Goal: Transaction & Acquisition: Purchase product/service

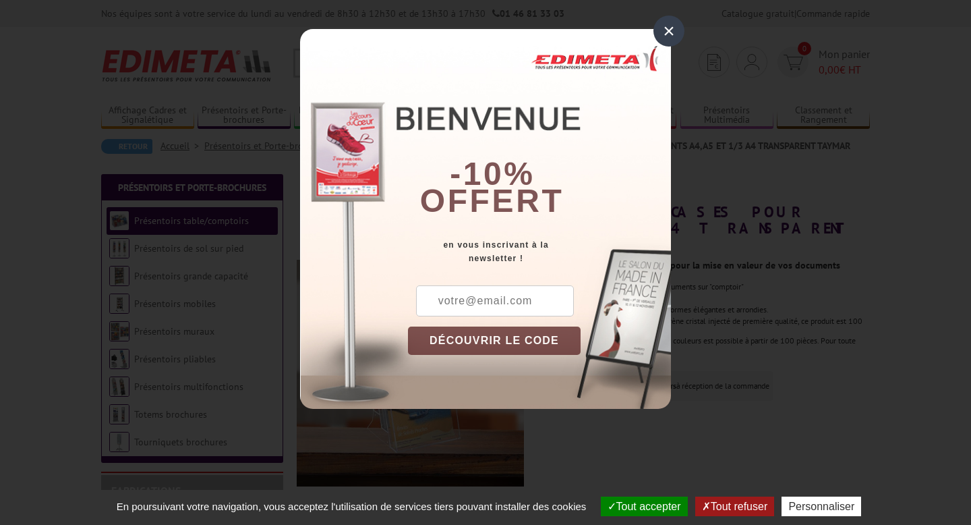
click at [460, 300] on input "text" at bounding box center [495, 300] width 158 height 31
type input "samia@cyclezen.co"
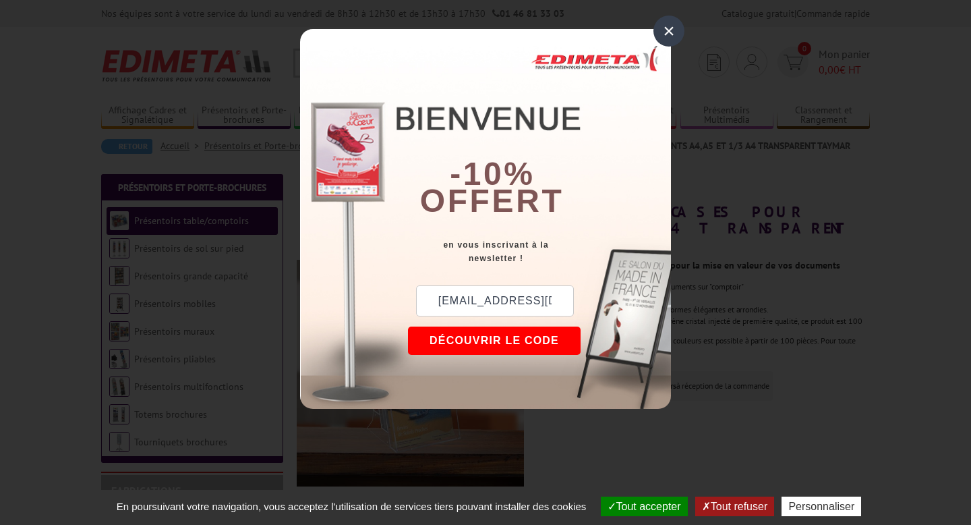
click at [490, 341] on button "DÉCOUVRIR LE CODE" at bounding box center [494, 341] width 173 height 28
click at [489, 341] on button "Copier le code" at bounding box center [481, 341] width 147 height 28
click at [669, 34] on div "×" at bounding box center [669, 31] width 31 height 31
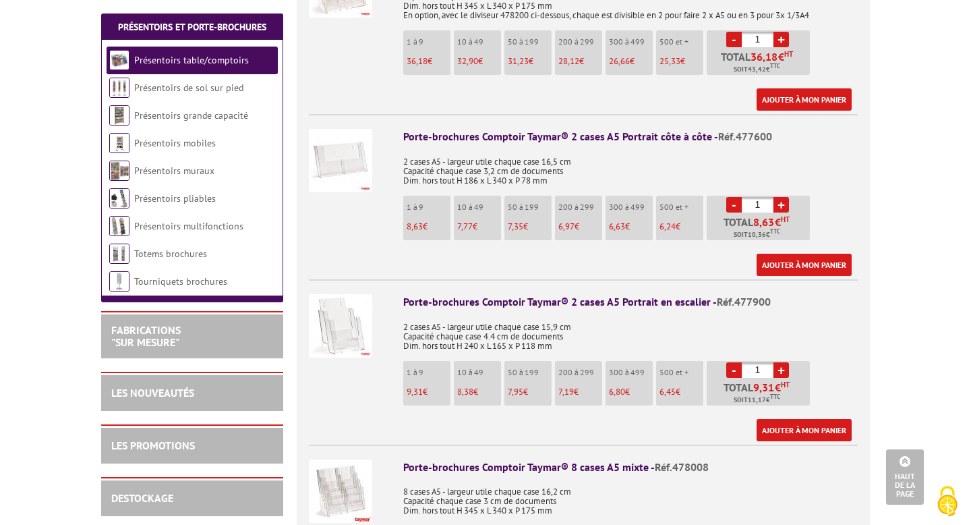
scroll to position [1975, 0]
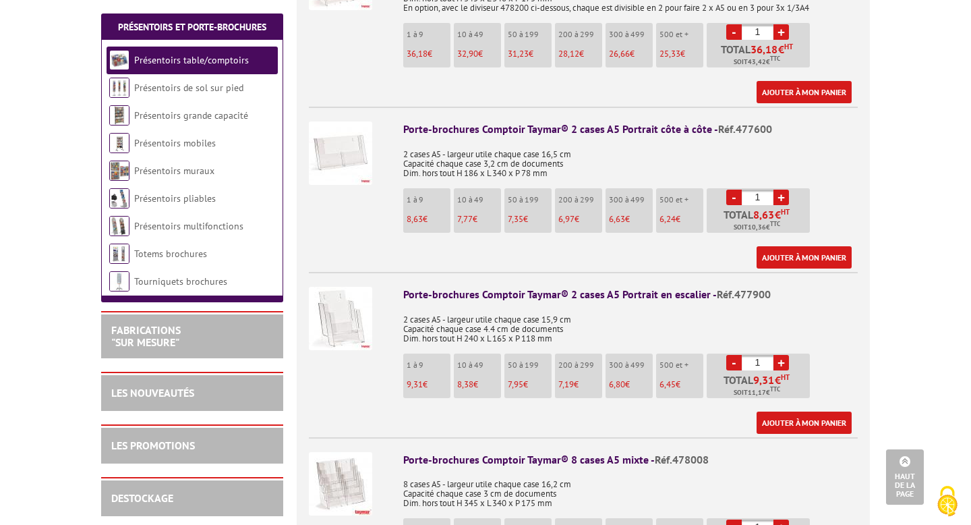
click at [333, 311] on img at bounding box center [340, 318] width 63 height 63
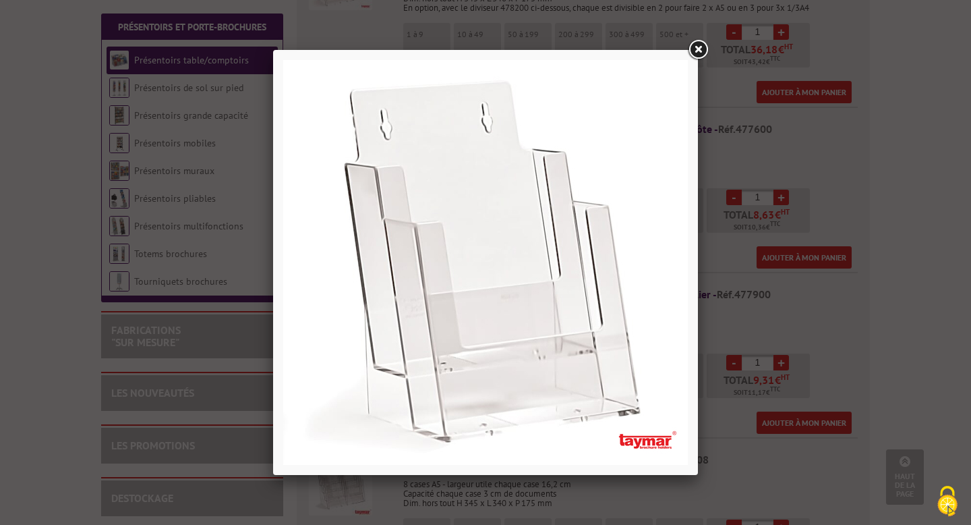
click at [919, 241] on div at bounding box center [485, 262] width 971 height 525
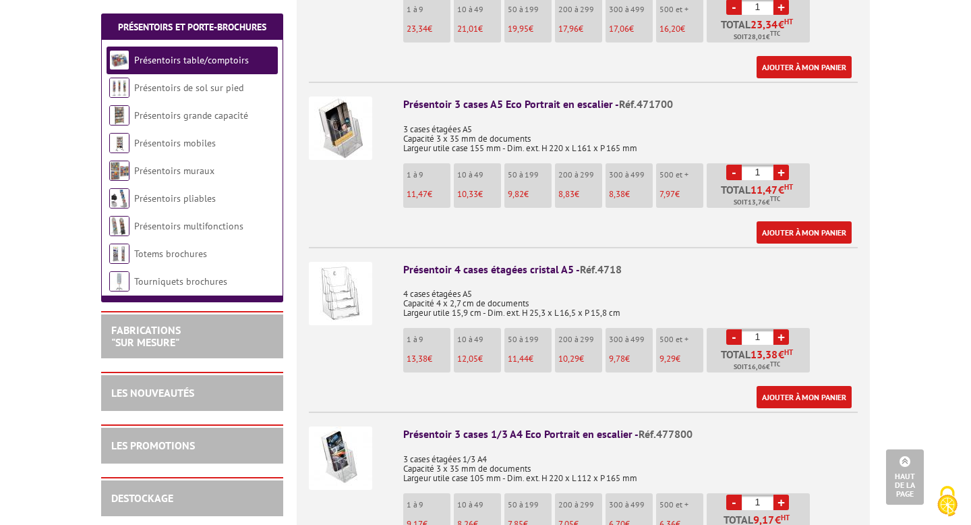
scroll to position [998, 0]
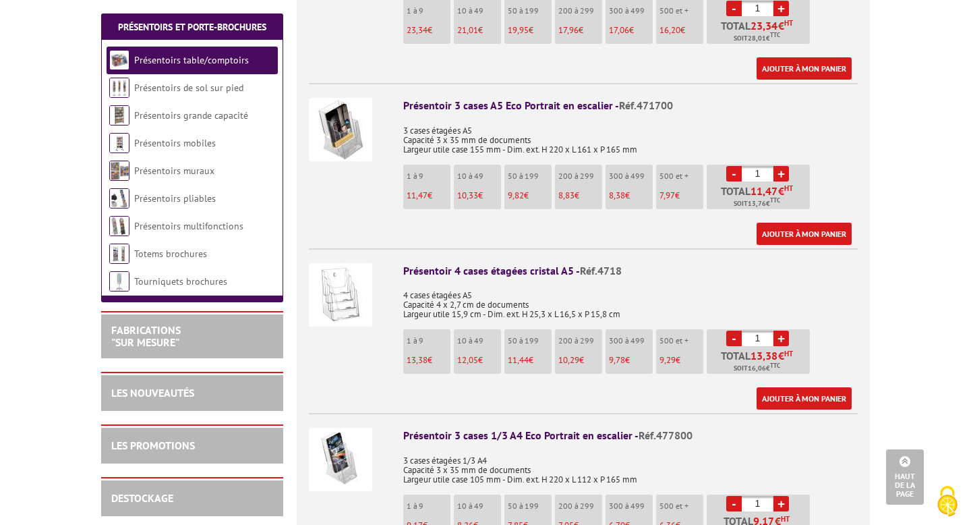
click at [335, 101] on img at bounding box center [340, 129] width 63 height 63
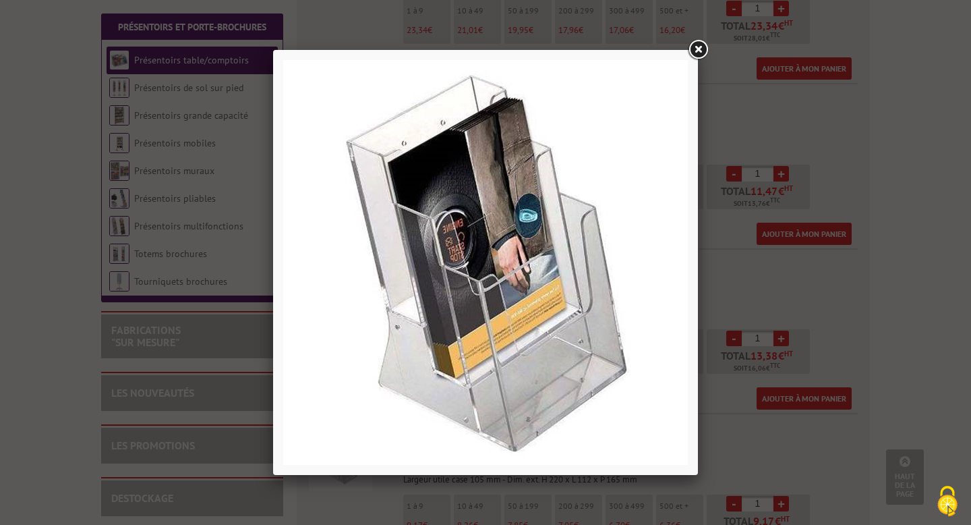
click at [964, 242] on div at bounding box center [485, 262] width 971 height 525
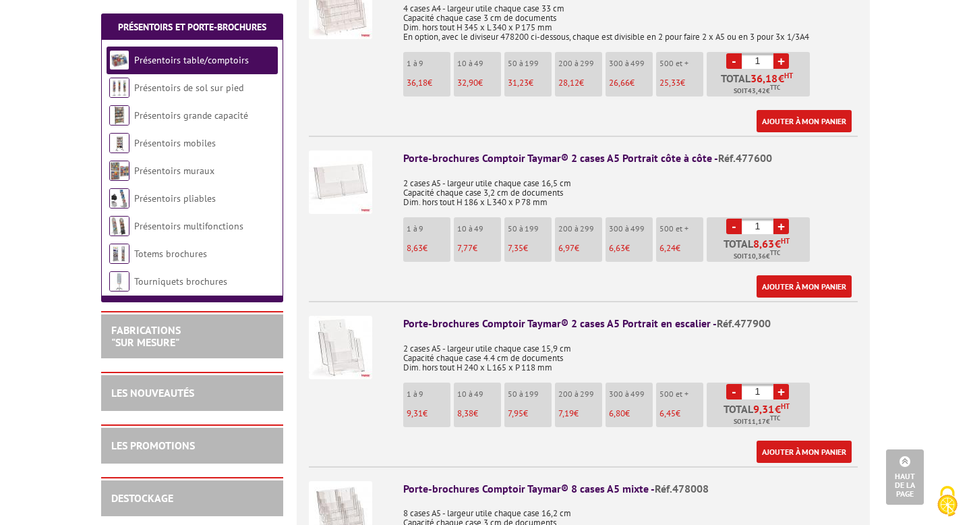
scroll to position [1957, 0]
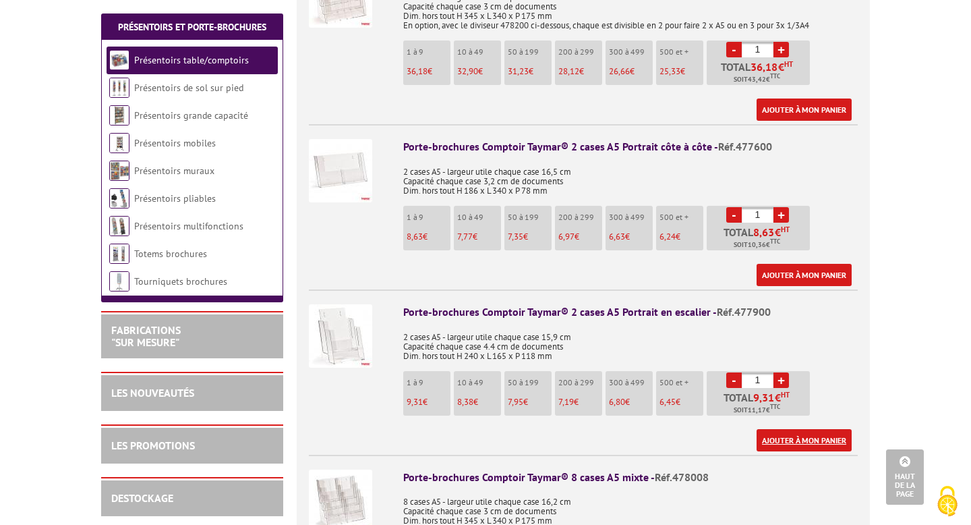
click at [803, 429] on link "Ajouter à mon panier" at bounding box center [804, 440] width 95 height 22
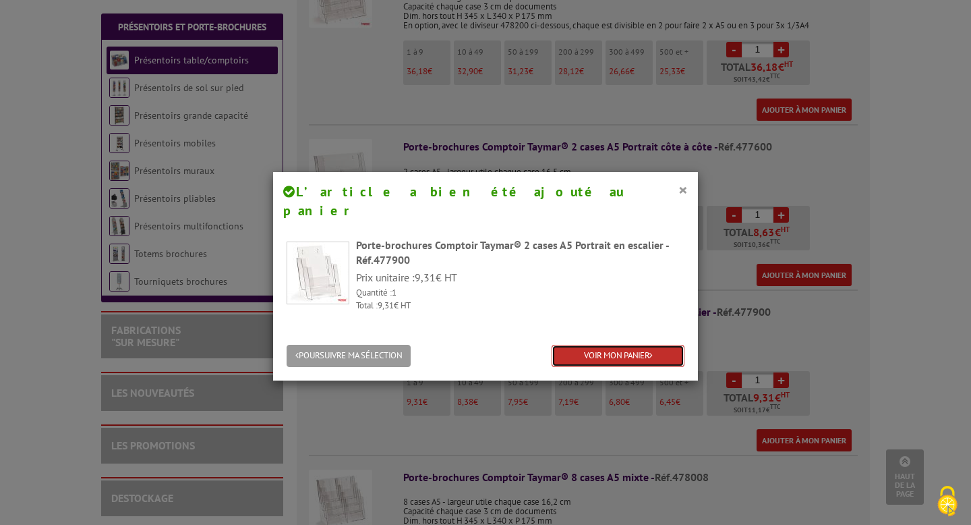
click at [620, 345] on link "VOIR MON PANIER" at bounding box center [618, 356] width 133 height 22
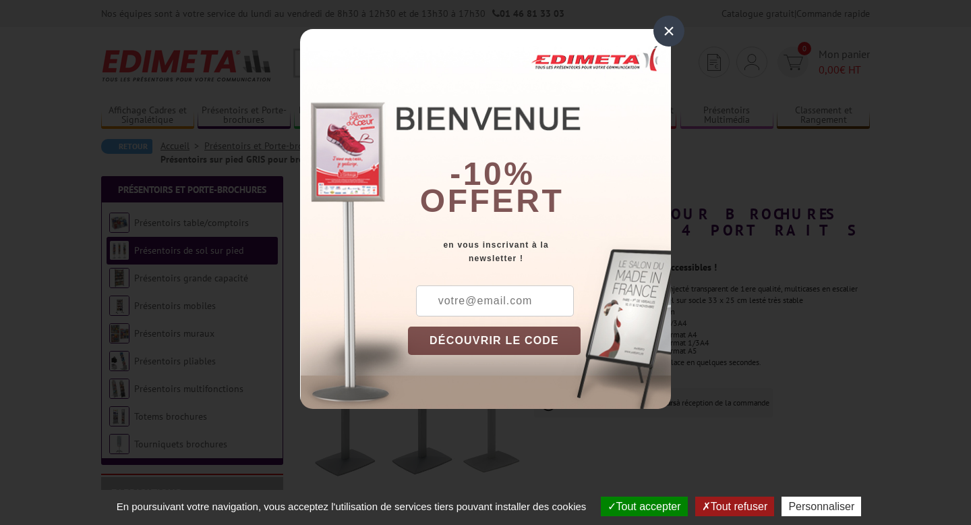
click at [663, 32] on div "×" at bounding box center [669, 31] width 31 height 31
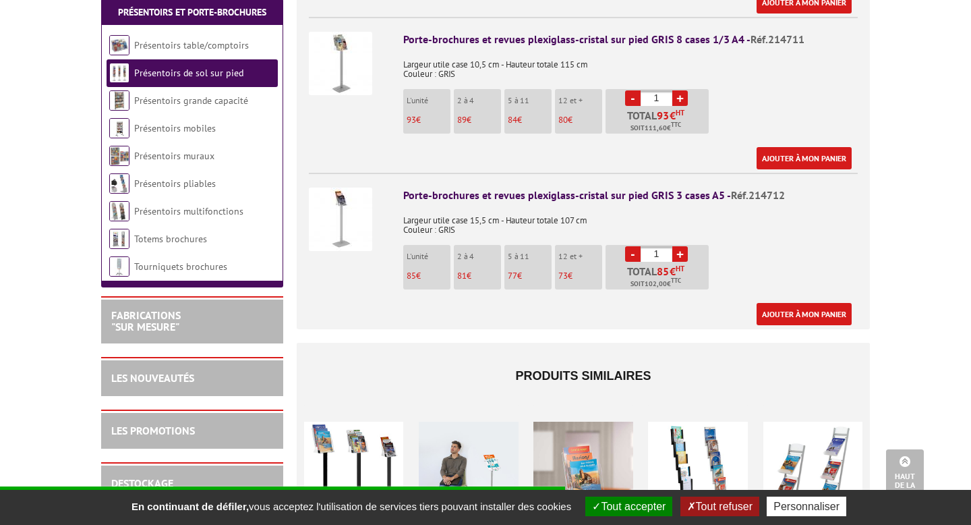
scroll to position [706, 0]
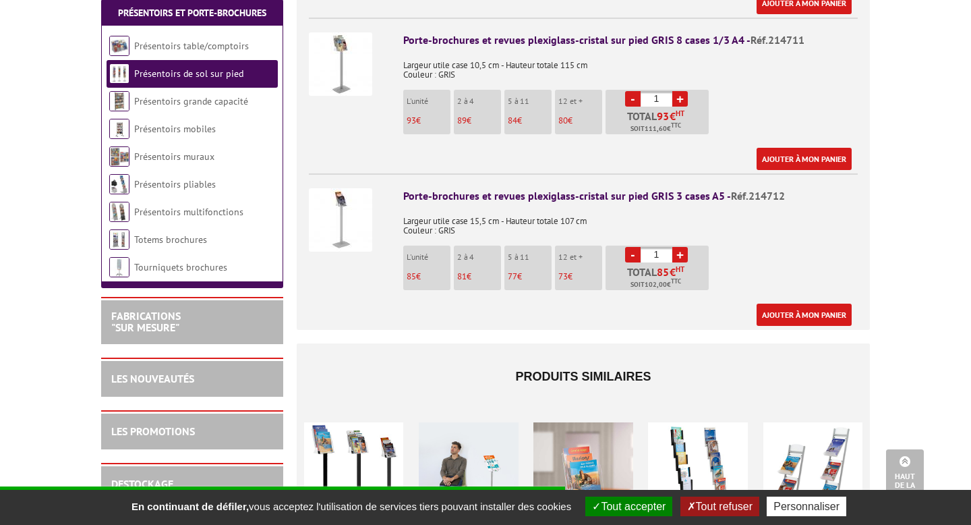
click at [335, 192] on img at bounding box center [340, 219] width 63 height 63
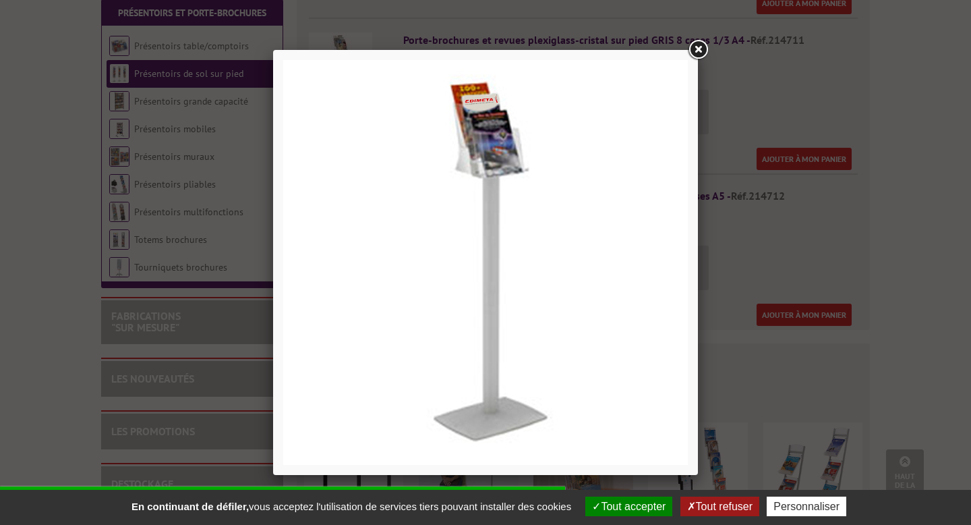
click at [700, 50] on link at bounding box center [698, 50] width 24 height 24
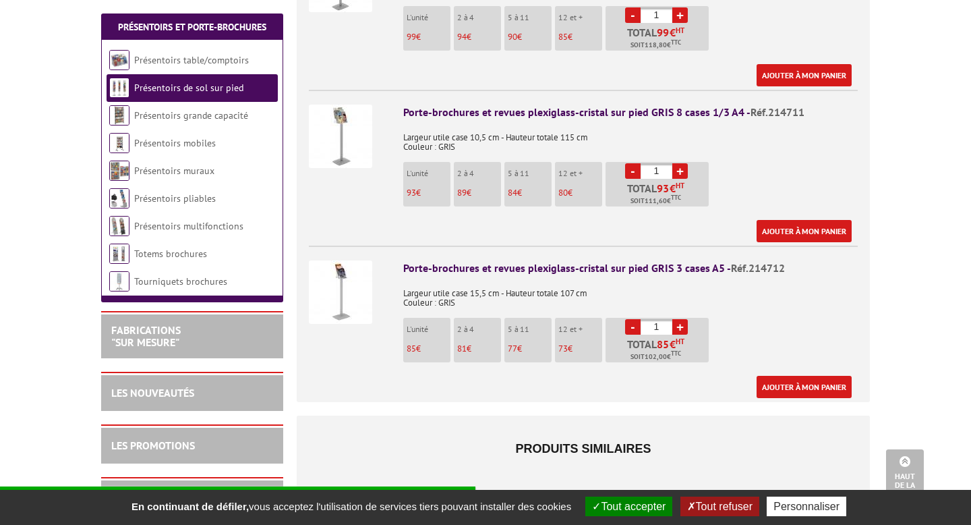
scroll to position [648, 0]
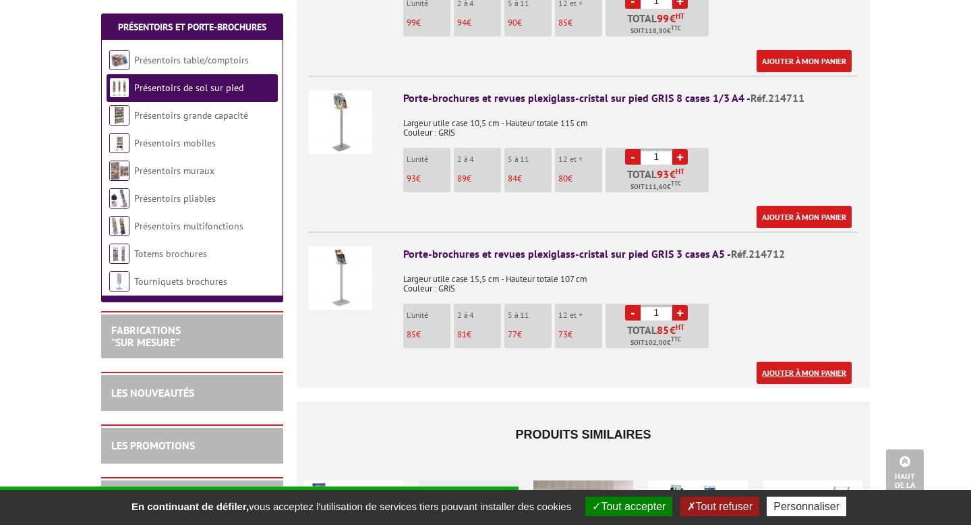
click at [791, 362] on link "Ajouter à mon panier" at bounding box center [804, 373] width 95 height 22
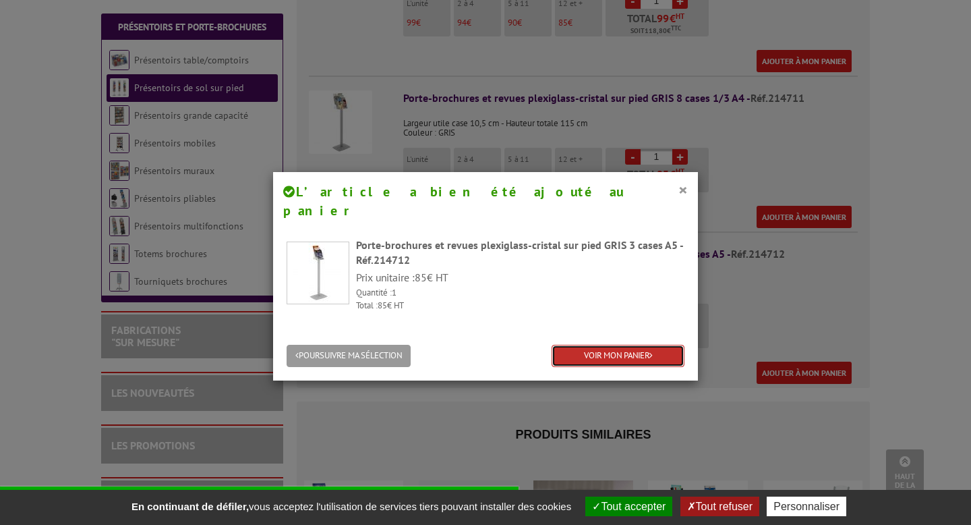
click at [611, 345] on link "VOIR MON PANIER" at bounding box center [618, 356] width 133 height 22
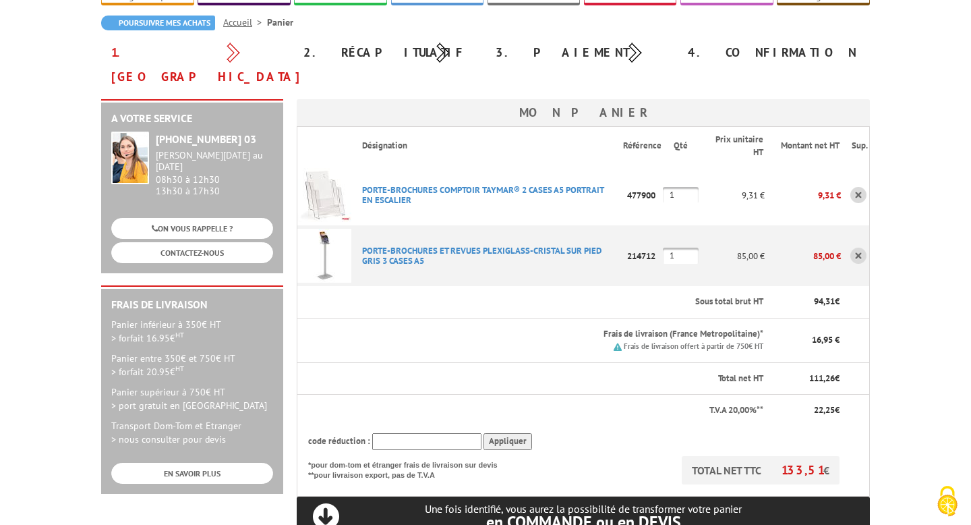
scroll to position [124, 0]
click at [465, 432] on input "text" at bounding box center [426, 440] width 109 height 17
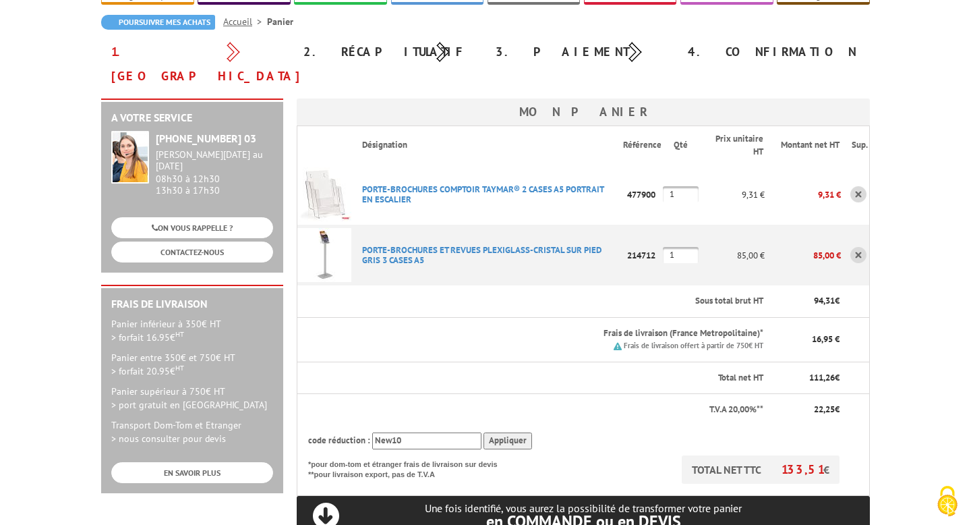
type input "New10"
click at [513, 432] on input "Appliquer" at bounding box center [508, 440] width 49 height 17
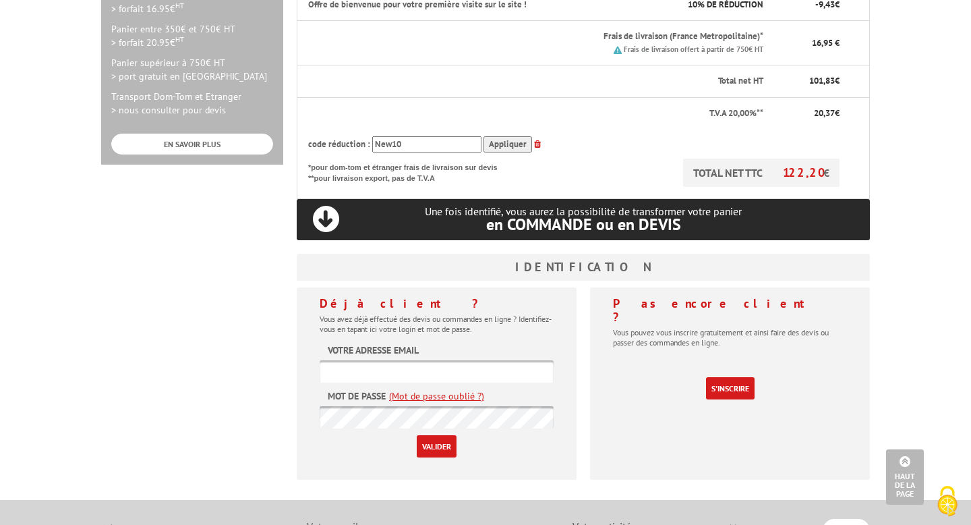
scroll to position [453, 0]
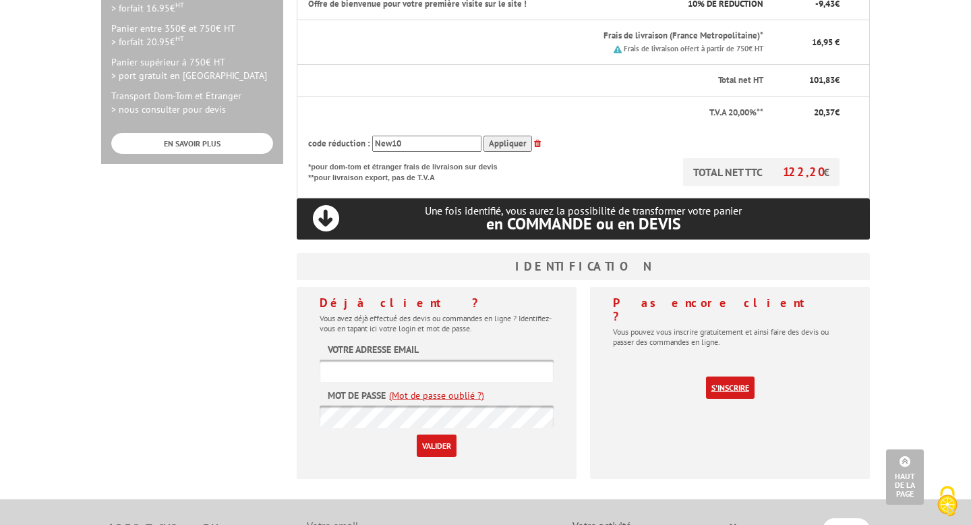
click at [709, 376] on link "S'inscrire" at bounding box center [730, 387] width 49 height 22
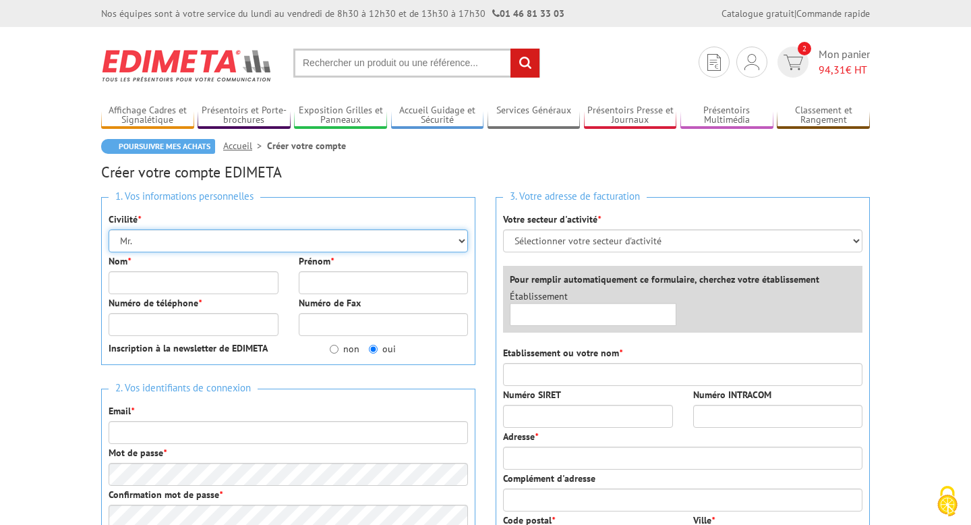
click at [245, 242] on select "Mr. Mme. Mlle." at bounding box center [289, 240] width 360 height 23
select select "Mme."
click at [109, 229] on select "Mr. Mme. Mlle." at bounding box center [289, 240] width 360 height 23
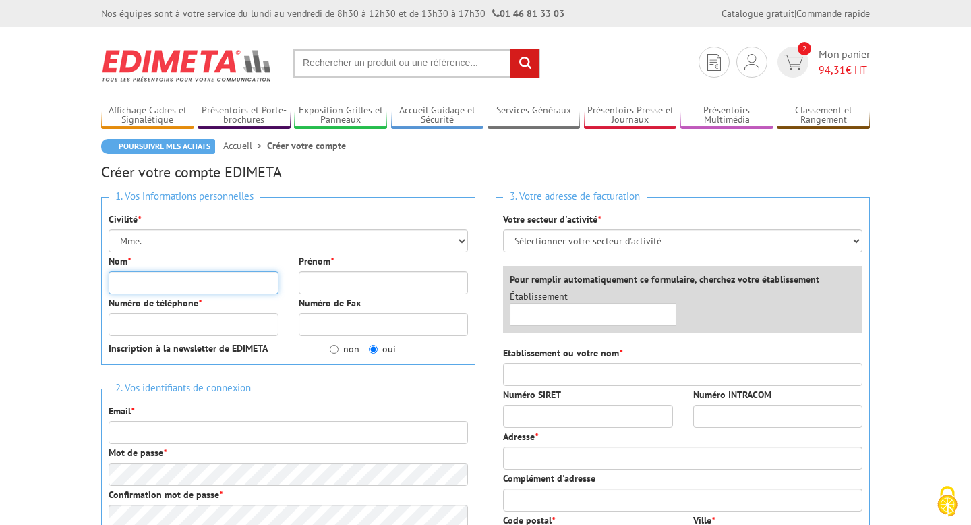
click at [208, 275] on input "Nom *" at bounding box center [194, 282] width 170 height 23
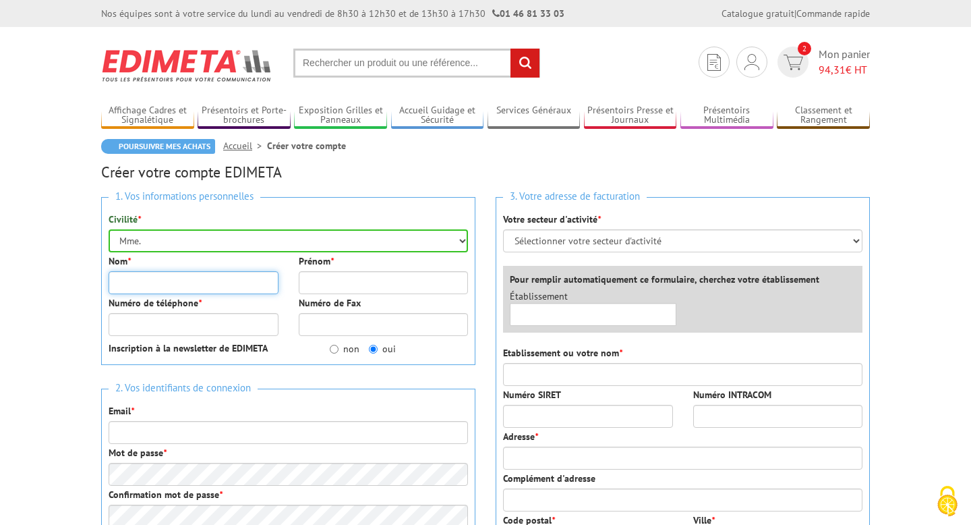
type input "Dahmouni"
type input "Samia"
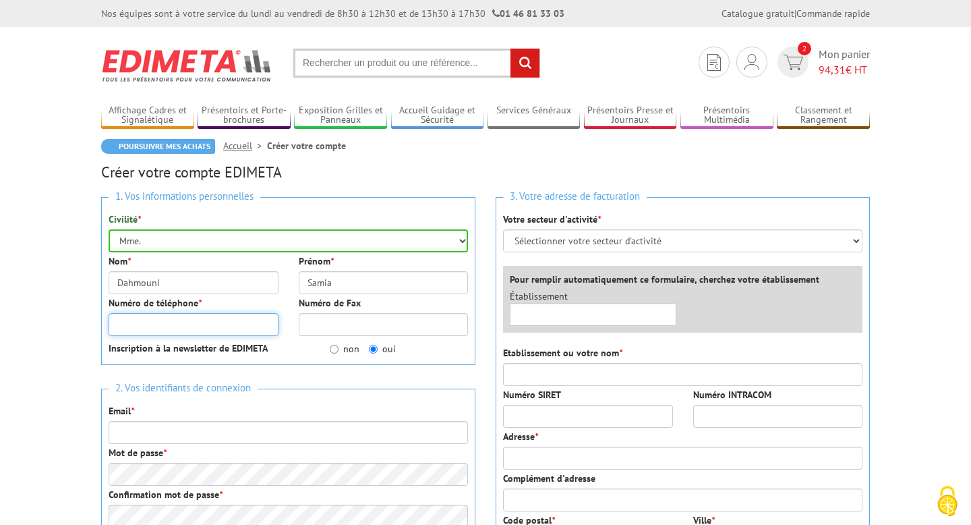
type input "0782511120"
type input "[EMAIL_ADDRESS][DOMAIN_NAME]"
type input "CYCLEZEN"
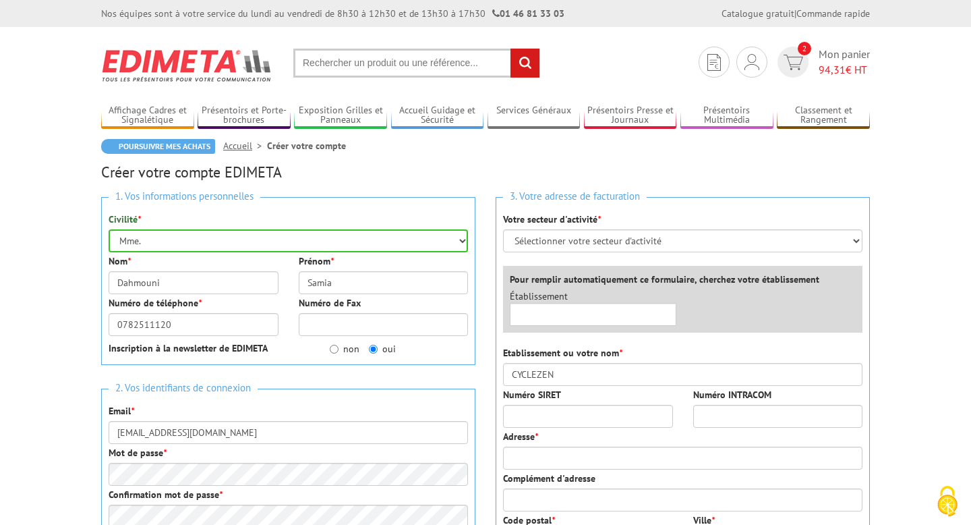
type input "1010 avenue de l'Europe"
type input "33260"
type input "LA TESTE-DE-BUCH"
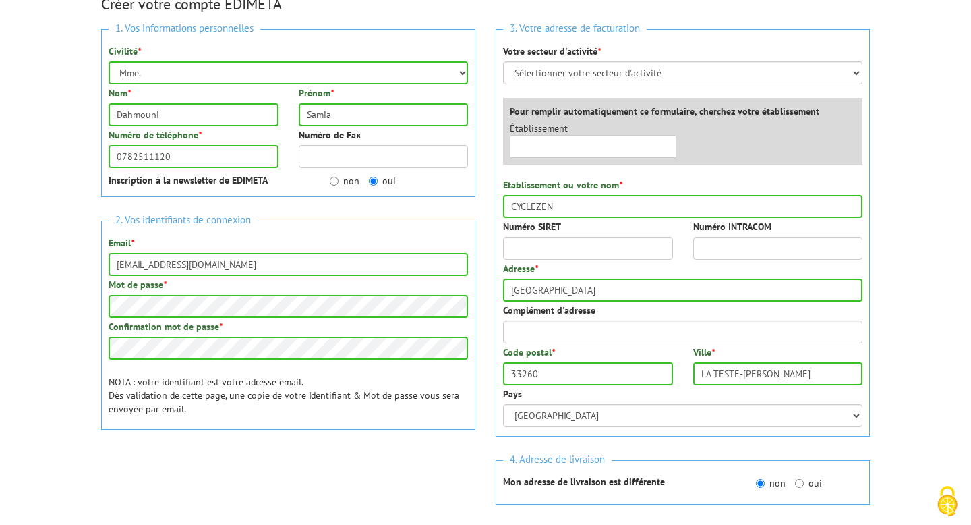
scroll to position [152, 0]
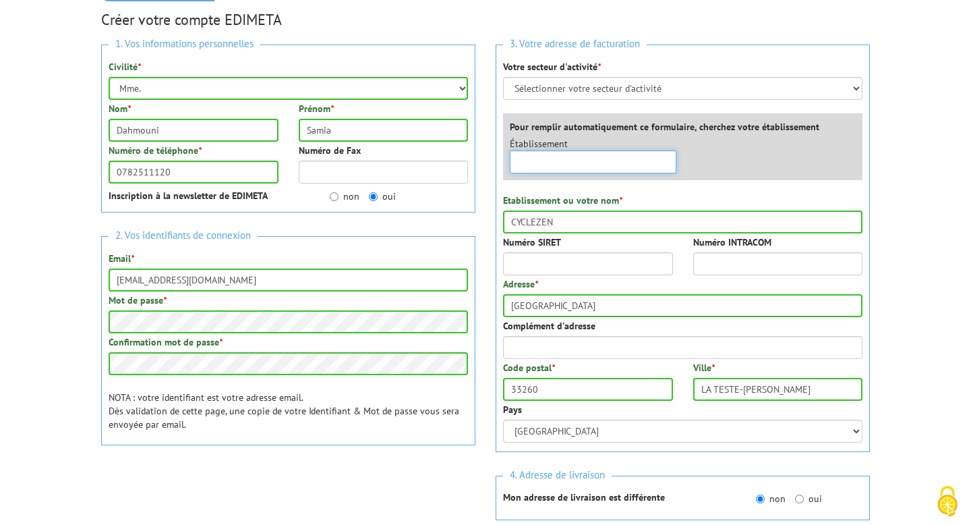
click at [590, 169] on input "text" at bounding box center [593, 161] width 167 height 23
type input "cyclezen"
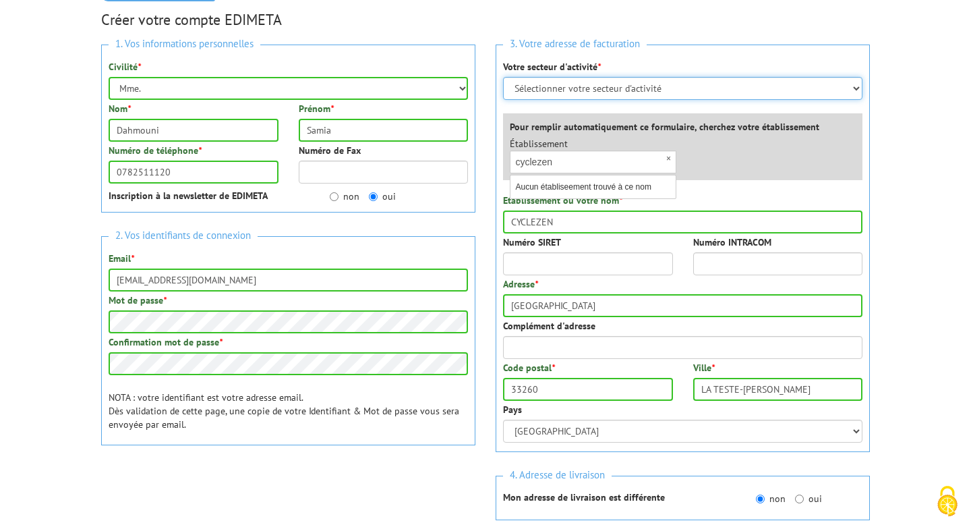
click at [633, 86] on select "Sélectionner votre secteur d'activité Administrations et collectivités Magasins…" at bounding box center [683, 88] width 360 height 23
select select "878"
click at [503, 77] on select "Sélectionner votre secteur d'activité Administrations et collectivités Magasins…" at bounding box center [683, 88] width 360 height 23
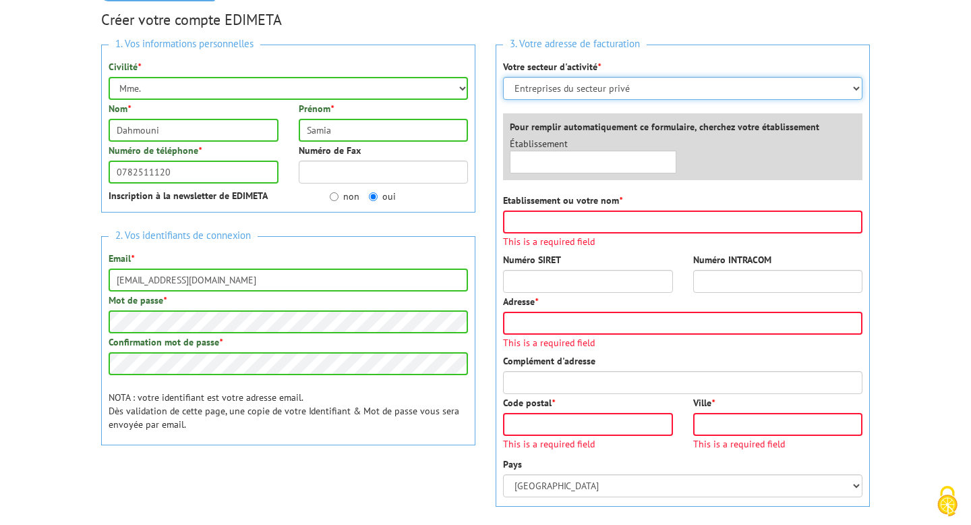
click at [670, 159] on div "×" at bounding box center [593, 161] width 167 height 23
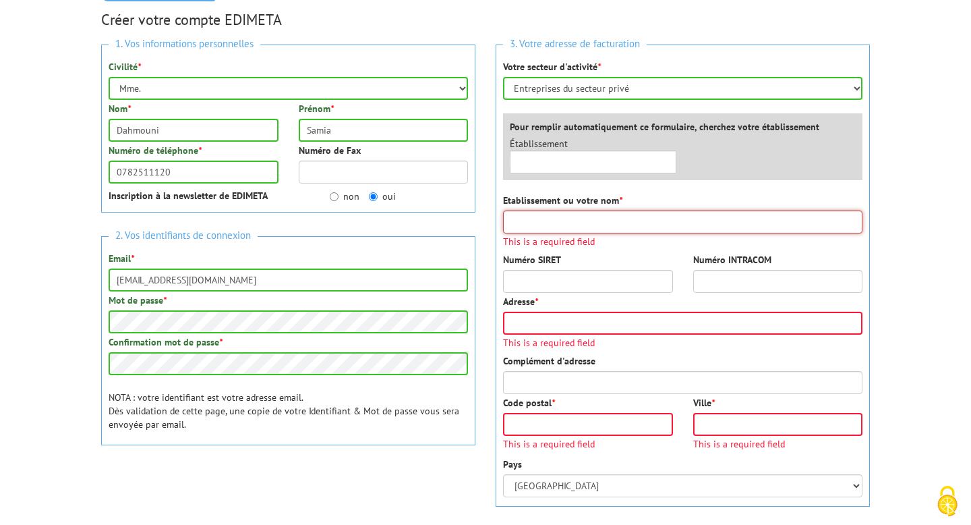
click at [622, 215] on input "Etablissement ou votre nom *" at bounding box center [683, 221] width 360 height 23
type input "CYCLEZEN"
type input "1010 avenue de l'Europe"
type input "33260"
type input "LA TESTE-DE-BUCH"
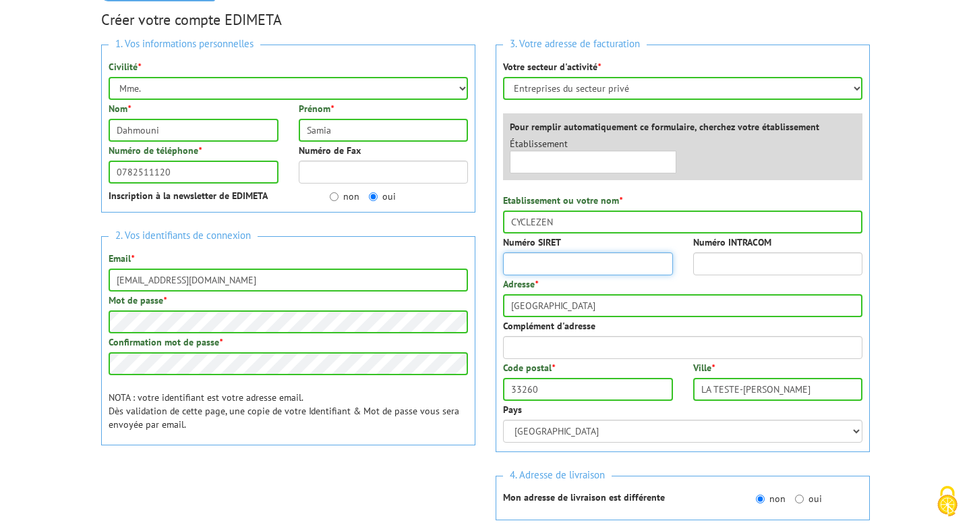
click at [602, 262] on input "Numéro SIRET" at bounding box center [588, 263] width 170 height 23
paste input "94289626700013"
type input "94289626700013"
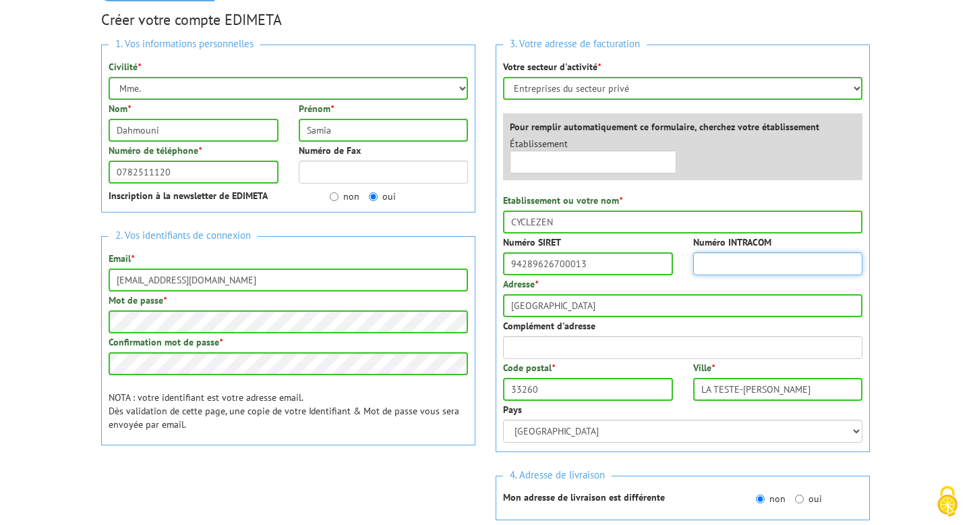
click at [779, 264] on input "Numéro INTRACOM" at bounding box center [778, 263] width 170 height 23
paste input "FR33942896267"
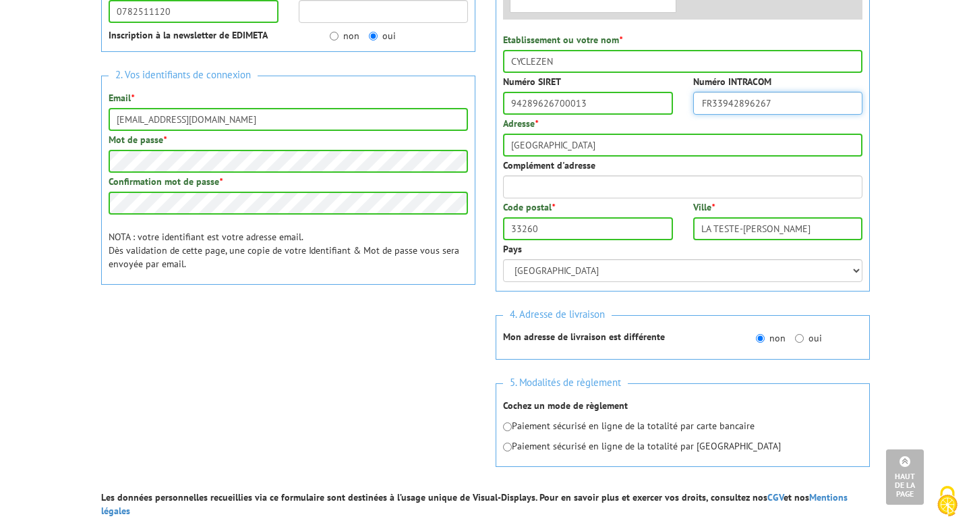
scroll to position [316, 0]
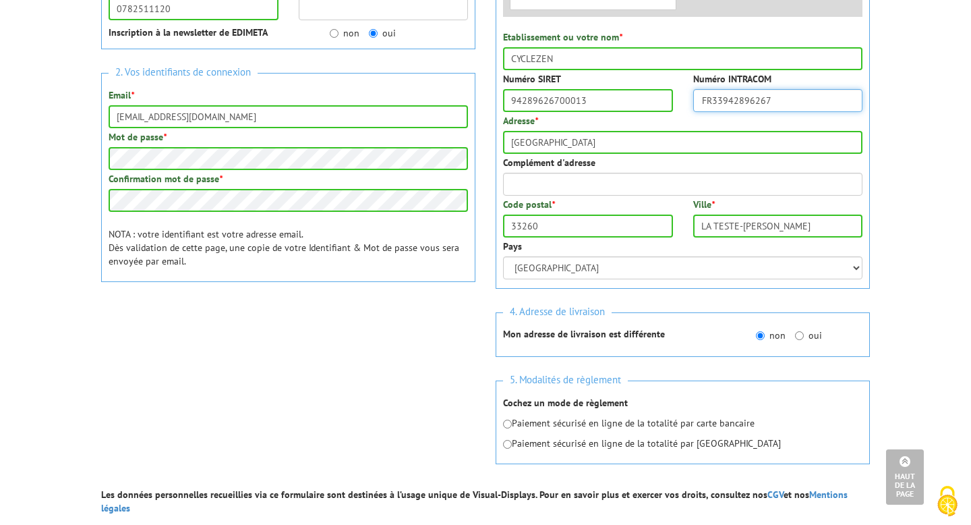
type input "FR33942896267"
click at [507, 423] on input "radio" at bounding box center [507, 424] width 9 height 9
radio input "true"
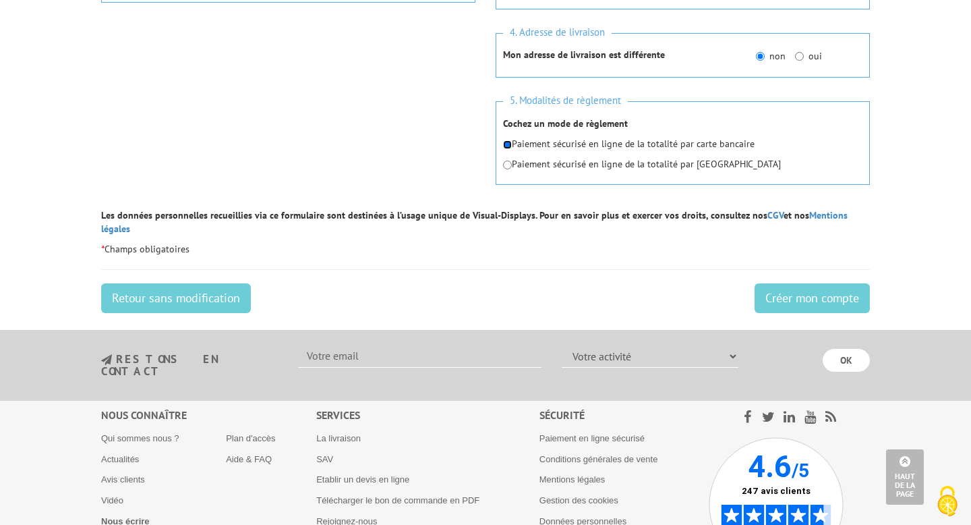
scroll to position [621, 0]
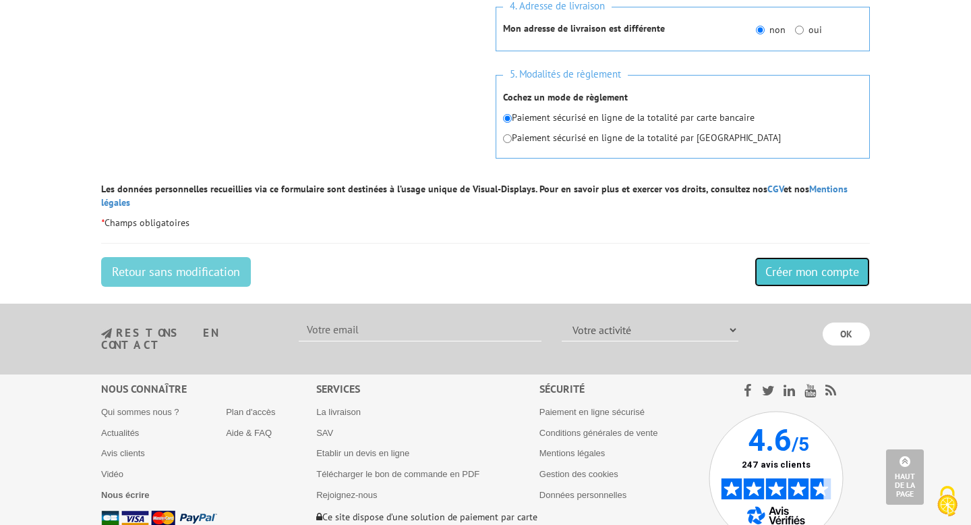
click at [807, 257] on input "Créer mon compte" at bounding box center [812, 272] width 115 height 30
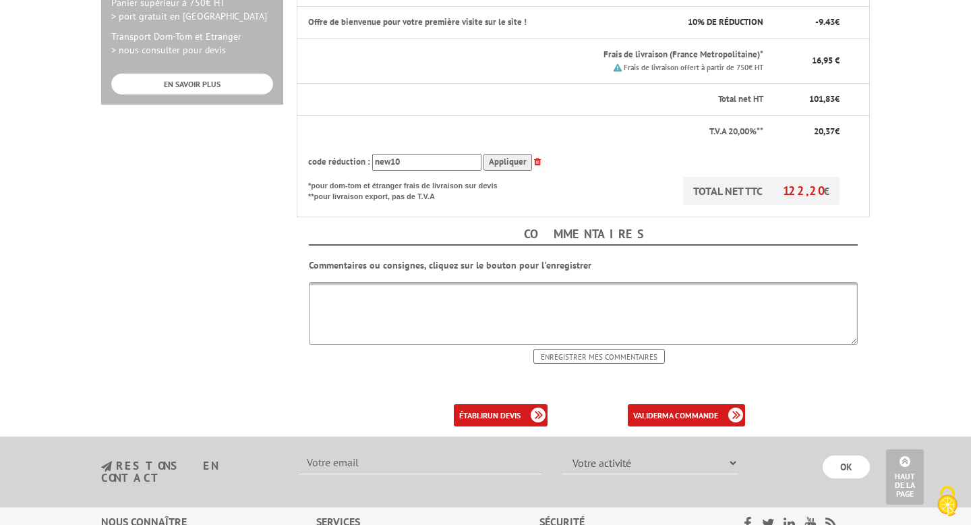
scroll to position [515, 0]
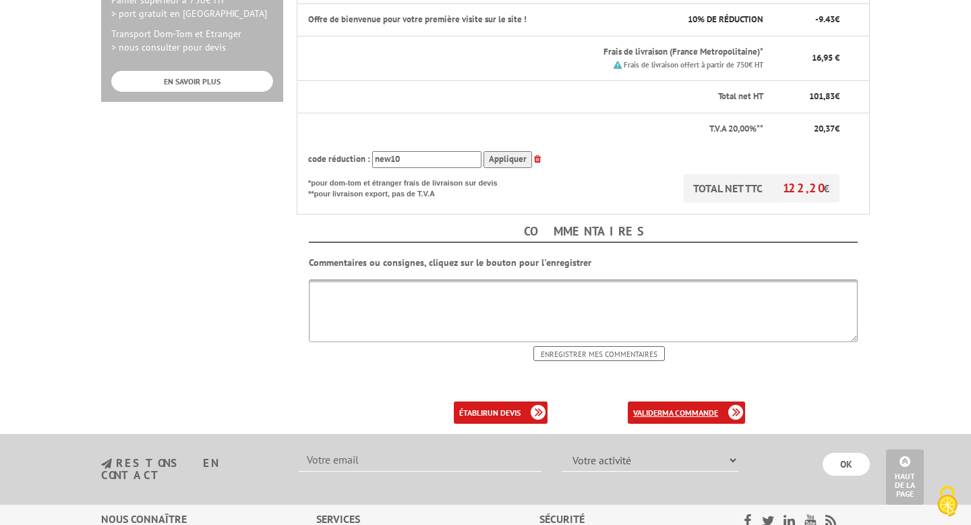
click at [707, 407] on b "ma commande" at bounding box center [690, 412] width 56 height 10
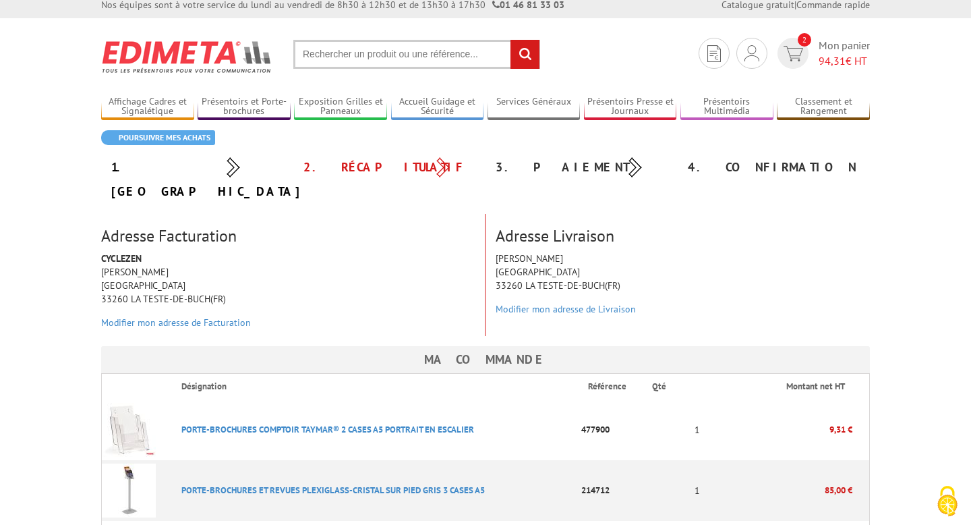
scroll to position [7, 0]
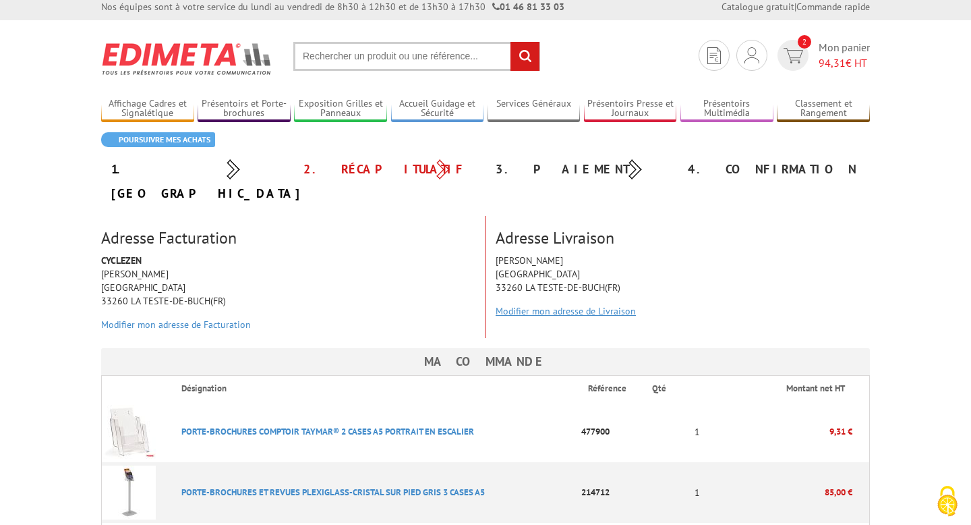
click at [611, 305] on link "Modifier mon adresse de Livraison" at bounding box center [566, 311] width 140 height 12
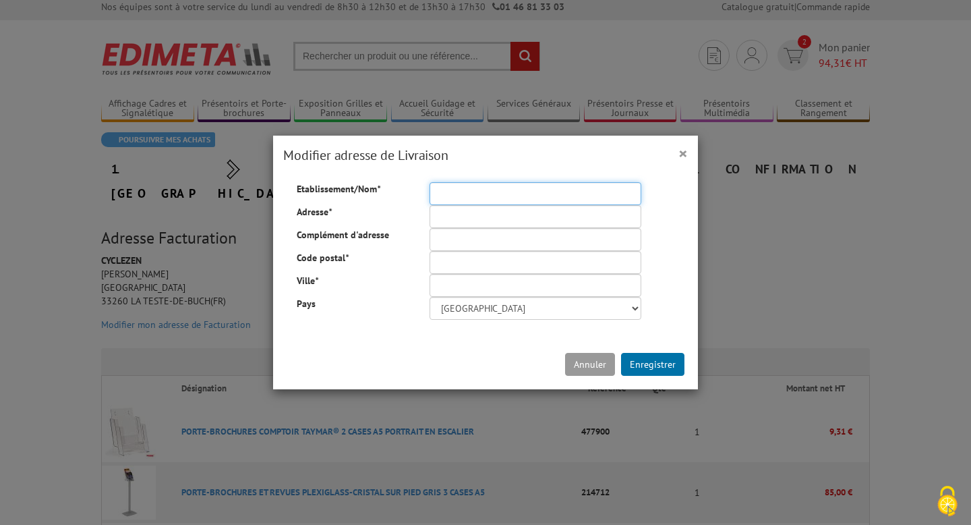
click at [457, 192] on input "Etablissement/Nom *" at bounding box center [536, 193] width 212 height 23
type input "CYCLEZEN"
type input "[GEOGRAPHIC_DATA]"
type input "33260"
type input "LA TESTE-DE-BUCH"
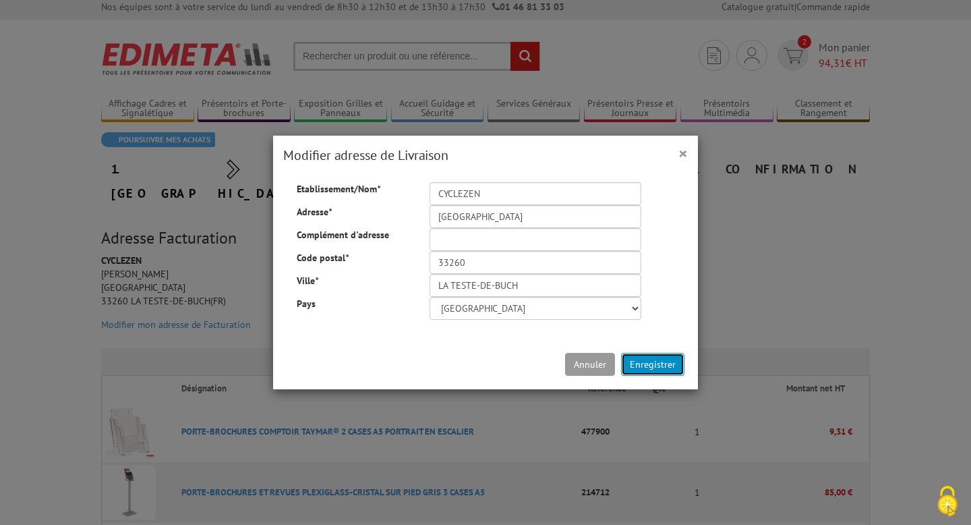
click at [665, 364] on button "Enregistrer" at bounding box center [652, 364] width 63 height 23
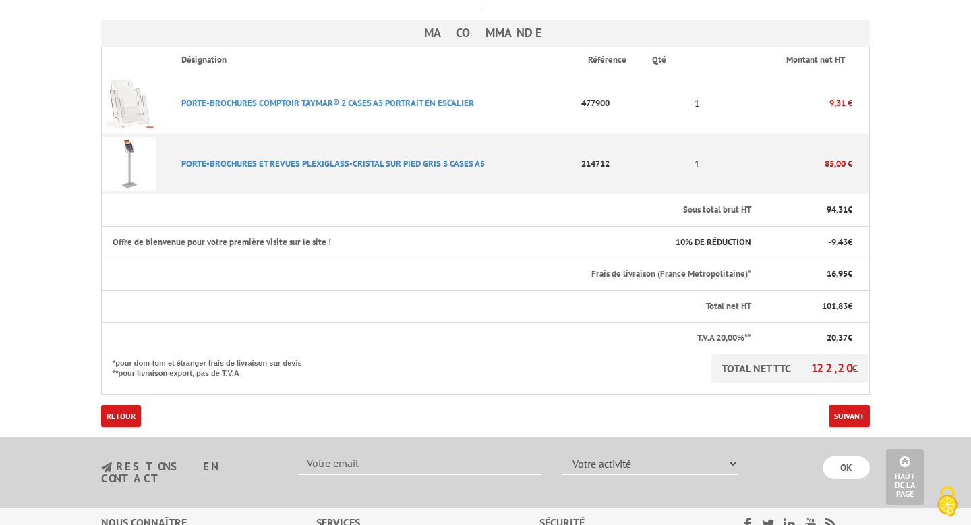
scroll to position [392, 0]
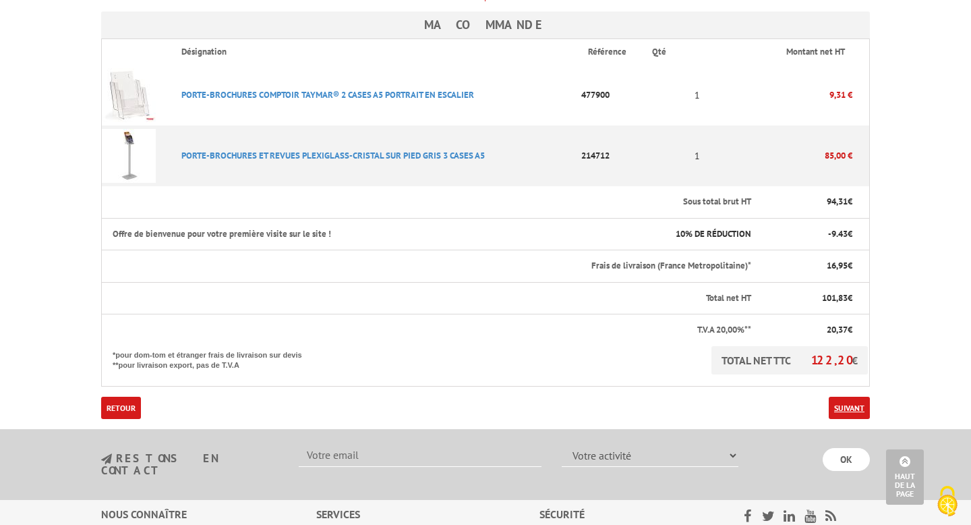
click at [854, 397] on link "Suivant" at bounding box center [849, 408] width 41 height 22
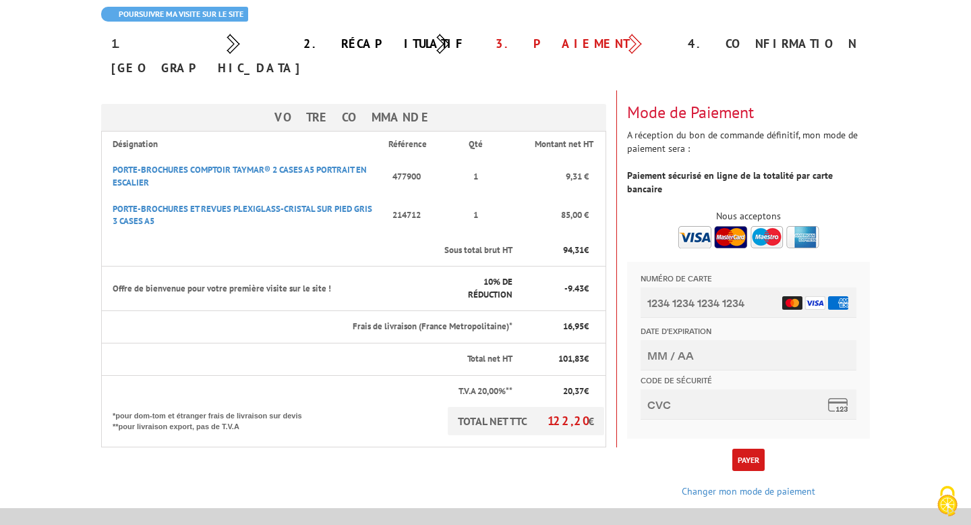
scroll to position [136, 0]
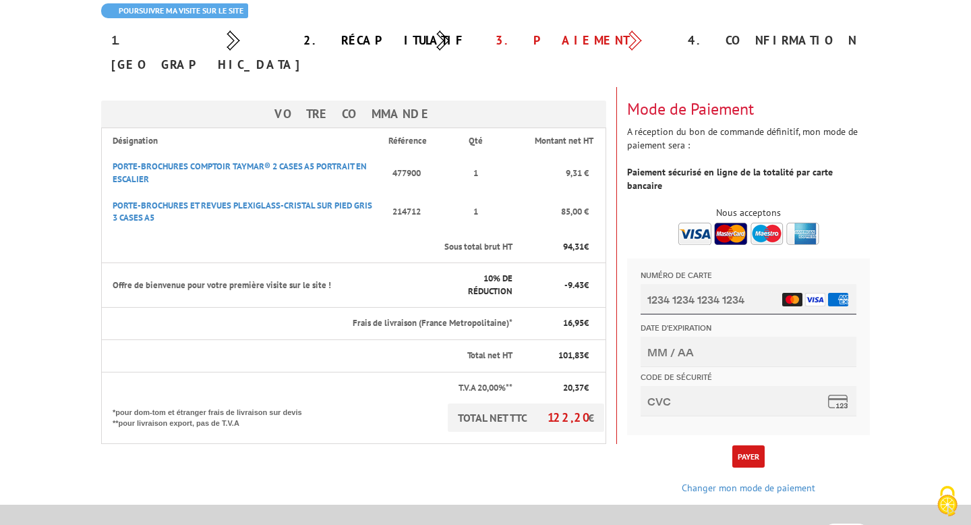
click at [716, 289] on input "Numéro de carte" at bounding box center [749, 299] width 216 height 30
type input "5439 4624 7354 5442"
click at [677, 349] on input "Date d'expiration" at bounding box center [749, 352] width 216 height 30
type input "06/28"
click at [688, 395] on input "Code de sécurité" at bounding box center [749, 401] width 216 height 30
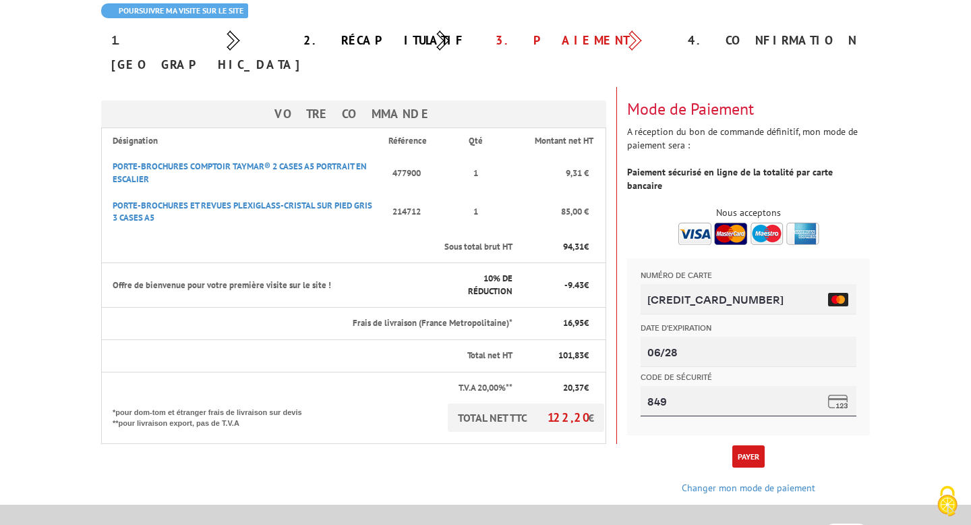
type input "849"
click at [910, 323] on body "L'adresse de ce site précédée de https indique que vous êtes sur un site sécuri…" at bounding box center [485, 340] width 971 height 952
click at [750, 445] on button "Payer" at bounding box center [749, 456] width 32 height 22
